Goal: Information Seeking & Learning: Learn about a topic

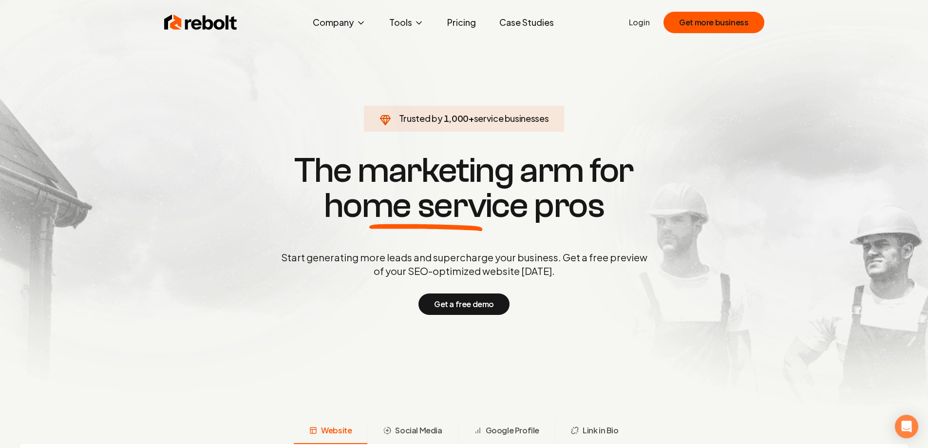
click at [459, 18] on link "Pricing" at bounding box center [461, 22] width 44 height 19
